Goal: Task Accomplishment & Management: Complete application form

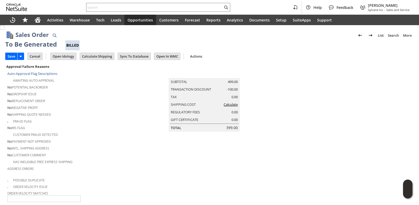
click at [105, 6] on input "text" at bounding box center [154, 7] width 136 height 6
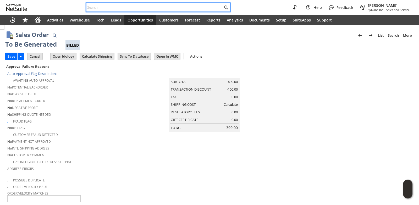
paste input "5084200709"
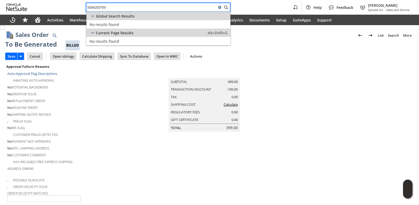
click at [112, 7] on input "5084200709" at bounding box center [151, 7] width 130 height 6
paste input "text"
type input "5084200709"
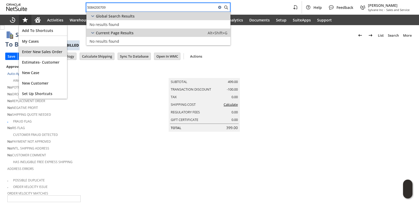
click at [37, 52] on span "Enter New Sales Order" at bounding box center [43, 51] width 42 height 5
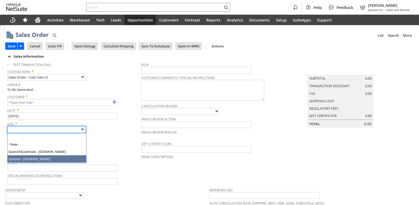
type input "Sylvane - [DOMAIN_NAME]"
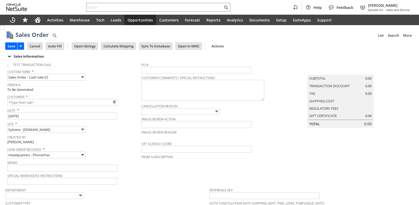
click at [108, 142] on div "Created By Brock Bare" at bounding box center [72, 138] width 131 height 11
click at [121, 103] on link at bounding box center [121, 102] width 6 height 6
type input "CU1236597 Geraldine Morse"
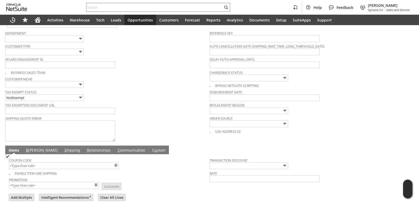
scroll to position [219, 0]
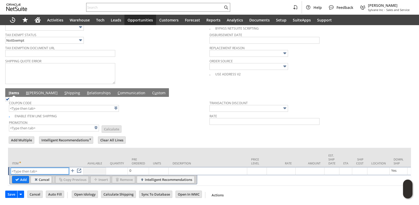
click at [40, 168] on input "text" at bounding box center [40, 171] width 58 height 7
paste input "sa17033"
type input "sa17033"
click at [158, 125] on td "Promotion List Calculate" at bounding box center [109, 125] width 200 height 13
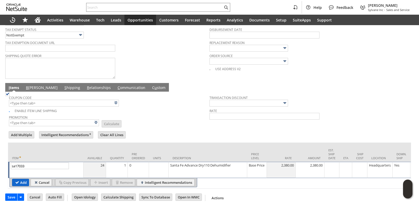
click at [20, 186] on input "Add" at bounding box center [20, 182] width 16 height 7
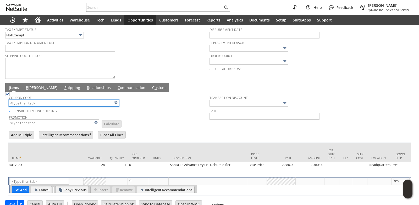
click at [46, 104] on input "text" at bounding box center [64, 103] width 110 height 7
type input "Intelligent Recommendations¹⁰"
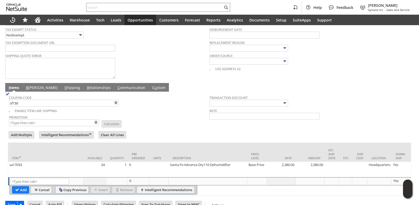
click at [184, 132] on form "Add Multiple Intelligent Recommendations¹⁰ Clear All Lines Line Items All Item …" at bounding box center [209, 163] width 403 height 66
type input "SF150"
type input "$150 Off Santa Fe Dehumidifiers w/ Promo Code SF150"
type input "Promo Code"
type input "-150.00"
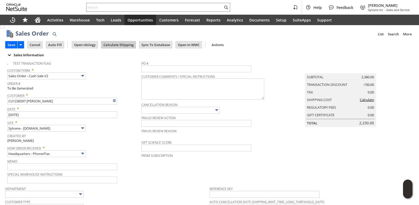
scroll to position [0, 0]
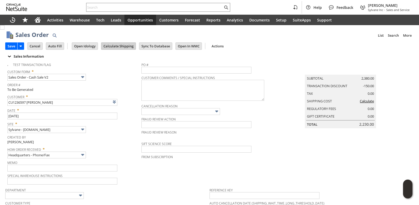
click at [125, 48] on input "Calculate Shipping" at bounding box center [118, 46] width 34 height 7
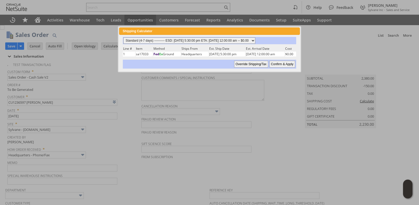
click at [255, 40] on select "Standard (4-7 days) ---------- ESD: 08/22/2025 5:30:00 pm ETA: 08/26/2025 12:00…" at bounding box center [189, 40] width 132 height 6
select select "3 Day ------------------------ ESD: 08/22/2025 5:30:00 pm ETA: 08/26/2025 12:00…"
click at [123, 37] on select "Standard (4-7 days) ---------- ESD: 08/22/2025 5:30:00 pm ETA: 08/26/2025 12:00…" at bounding box center [189, 40] width 132 height 6
click at [255, 41] on select "Standard (4-7 days) ---------- ESD: 08/22/2025 5:30:00 pm ETA: 08/26/2025 12:00…" at bounding box center [189, 40] width 132 height 6
click at [123, 37] on select "Standard (4-7 days) ---------- ESD: 08/22/2025 5:30:00 pm ETA: 08/26/2025 12:00…" at bounding box center [189, 40] width 132 height 6
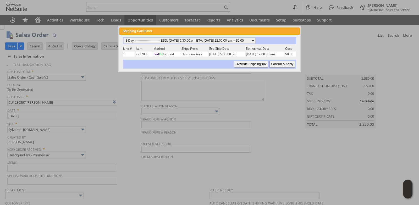
click at [280, 65] on input "Confirm & Apply" at bounding box center [282, 64] width 26 height 7
type input "Promo Code"
type input "-150.00"
type input "Add"
type input "Copy Previous"
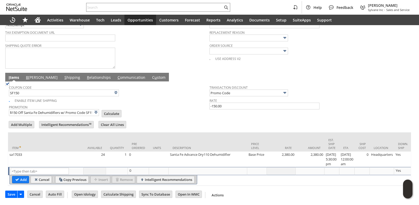
scroll to position [235, 0]
click at [105, 110] on input "Calculate" at bounding box center [111, 113] width 19 height 7
type input "Promo Code"
type input "-150.00"
click at [29, 75] on link "B illing" at bounding box center [42, 78] width 34 height 6
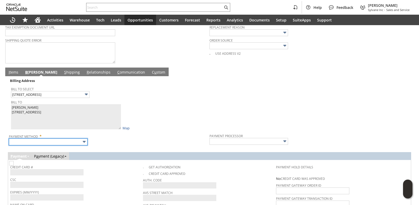
click at [61, 144] on input "text" at bounding box center [48, 141] width 79 height 7
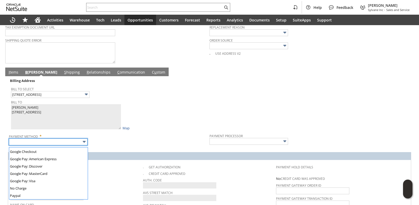
scroll to position [146, 0]
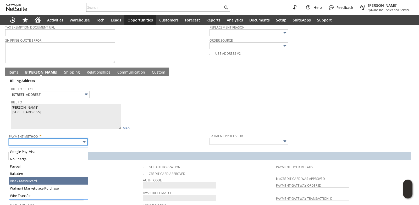
type input "Visa / Mastercard"
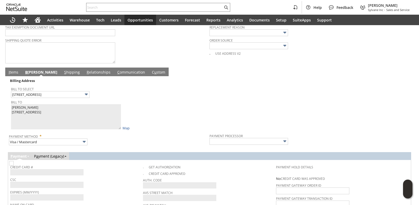
click at [105, 180] on span "CSC" at bounding box center [75, 179] width 130 height 6
type input "Braintree"
checkbox input "true"
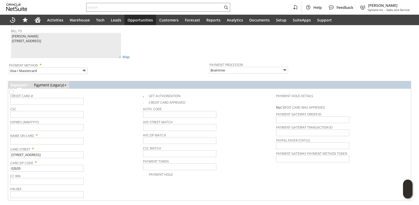
scroll to position [271, 0]
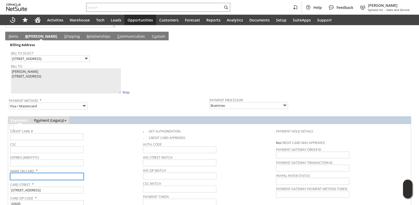
click at [37, 179] on input "text" at bounding box center [46, 176] width 73 height 7
paste input "Geraldine Morse"
type input "Geraldine Morse"
click at [108, 156] on span "Expires (MM/YYYY)" at bounding box center [75, 157] width 130 height 6
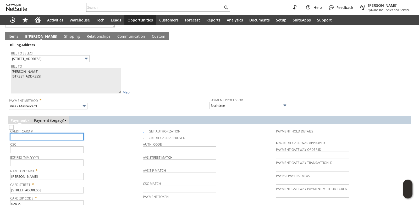
click at [53, 139] on input "text" at bounding box center [46, 136] width 73 height 7
type input "5378110018906156"
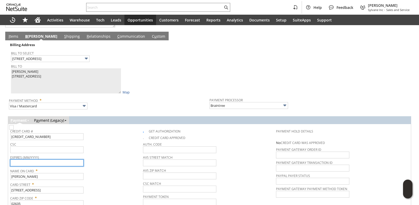
click at [56, 165] on input "text" at bounding box center [46, 162] width 73 height 7
type input "11/2027"
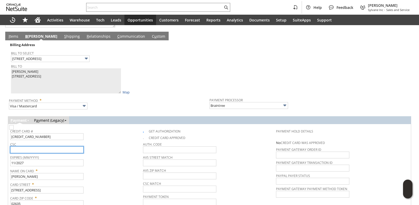
click at [55, 149] on input "text" at bounding box center [46, 149] width 73 height 7
type input "073"
click at [101, 152] on div "CSC 073" at bounding box center [75, 147] width 130 height 13
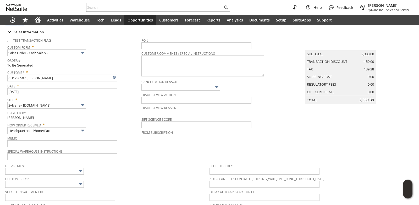
scroll to position [0, 0]
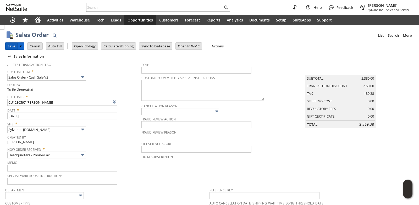
click at [13, 44] on input "Save" at bounding box center [11, 46] width 12 height 7
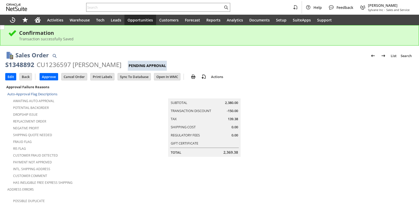
scroll to position [183, 0]
